Goal: Task Accomplishment & Management: Complete application form

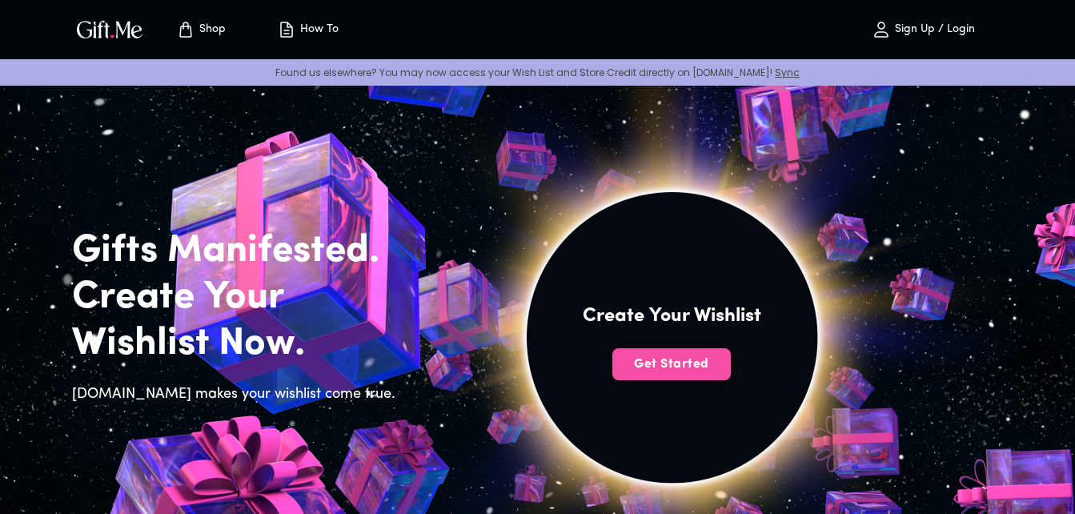
click at [631, 360] on span "Get Started" at bounding box center [671, 364] width 118 height 18
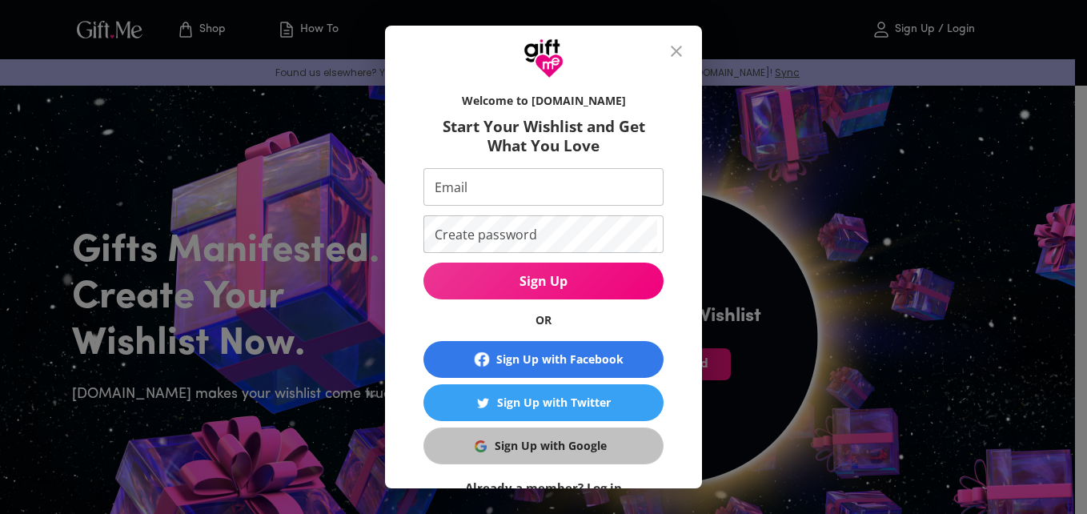
click at [553, 442] on div "Sign Up with Google" at bounding box center [551, 446] width 112 height 18
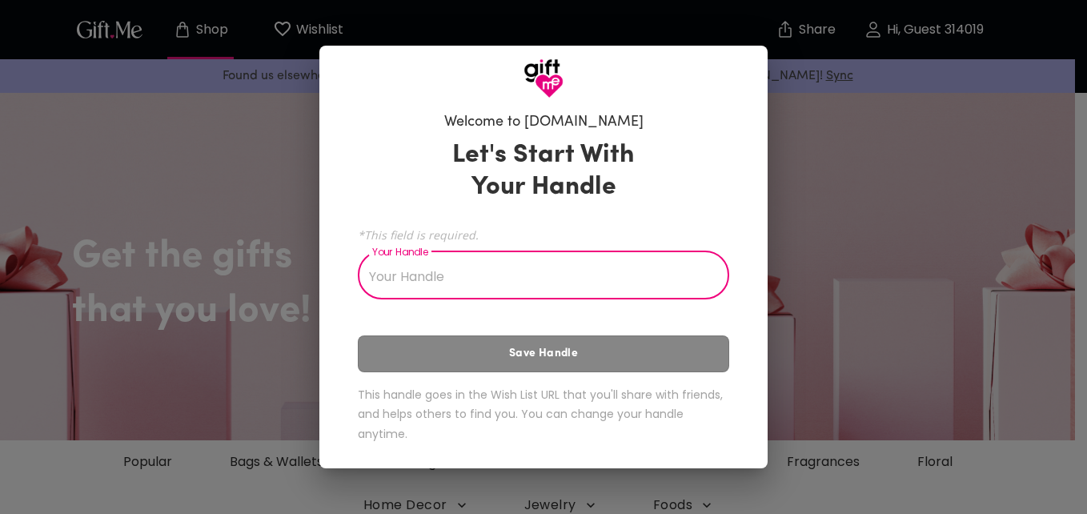
click at [475, 282] on input "Your Handle" at bounding box center [535, 276] width 354 height 45
